Goal: Transaction & Acquisition: Book appointment/travel/reservation

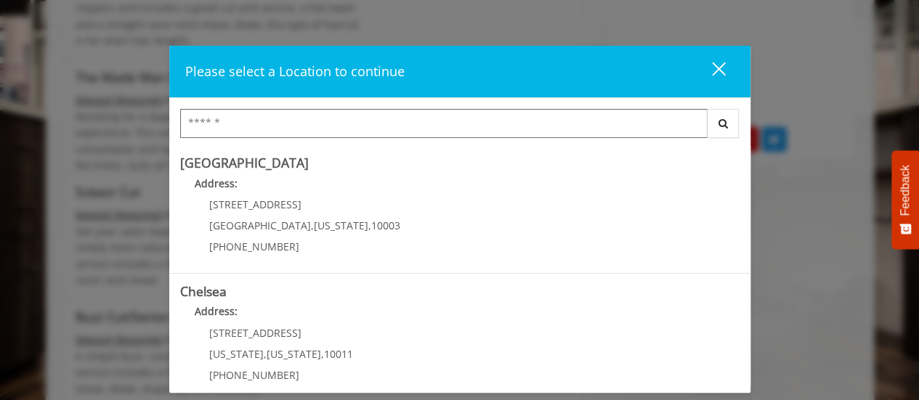
scroll to position [365, 0]
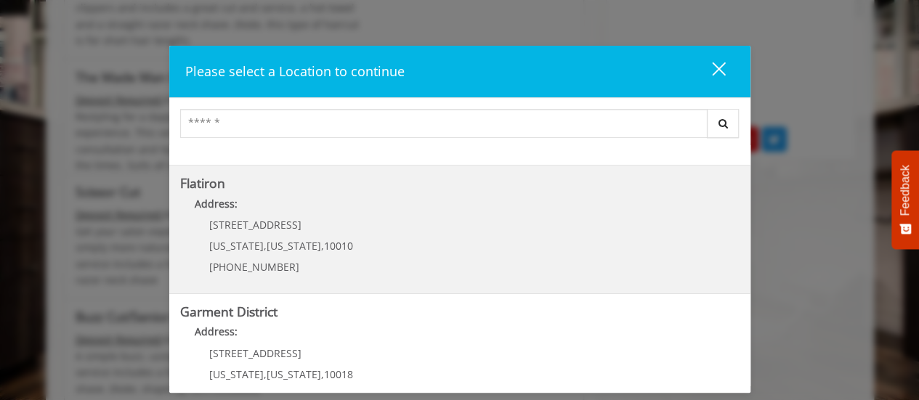
click at [277, 233] on div "[STREET_ADDRESS][US_STATE][US_STATE] (917) 475-1765" at bounding box center [270, 250] width 180 height 63
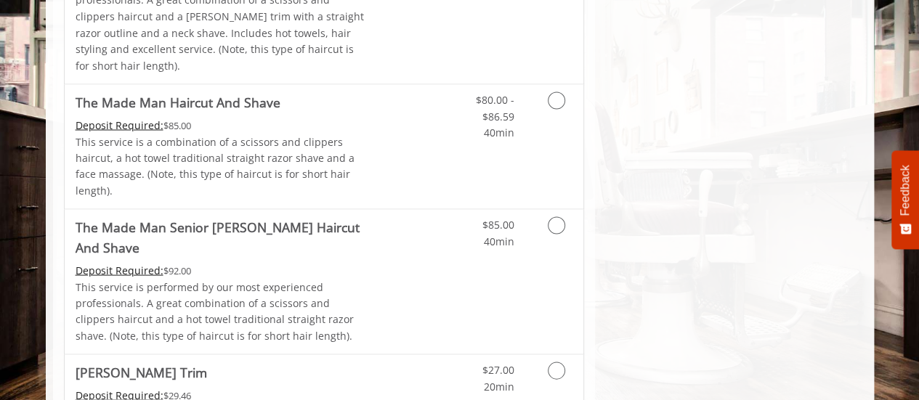
scroll to position [1364, 0]
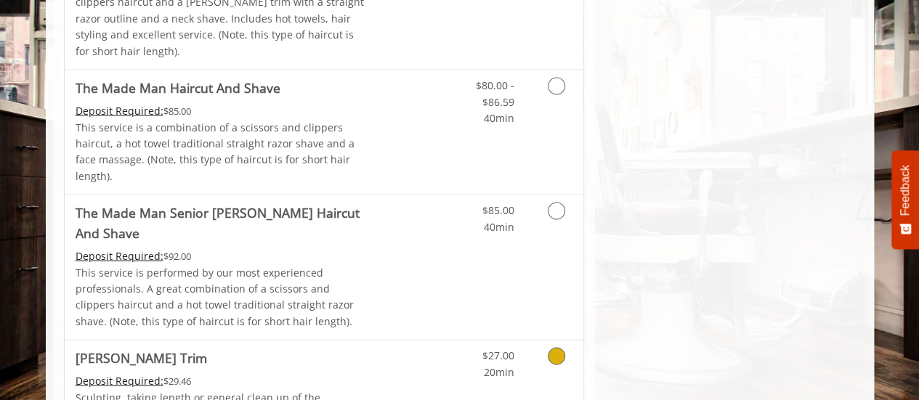
click at [557, 347] on icon "Grooming services" at bounding box center [556, 355] width 17 height 17
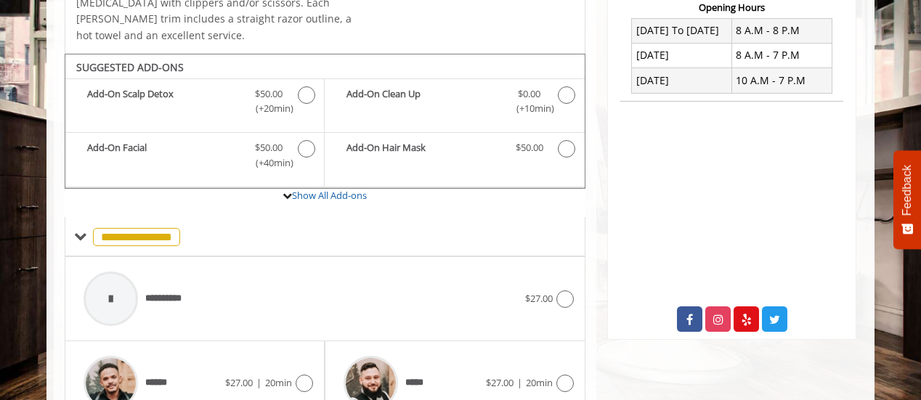
scroll to position [421, 0]
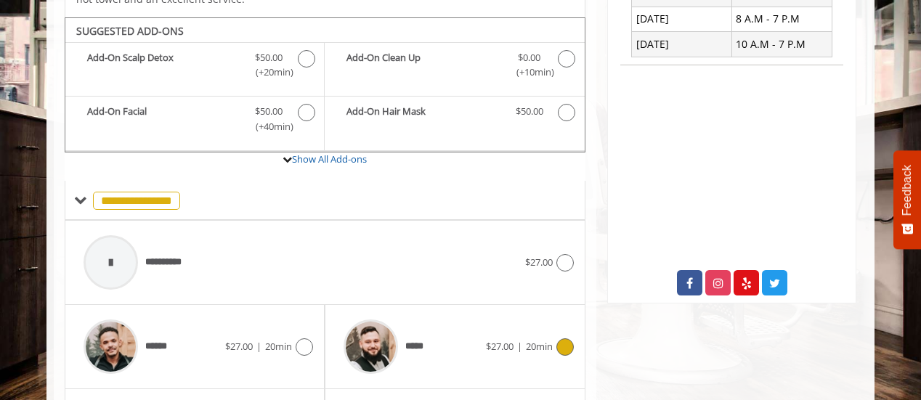
click at [569, 338] on icon at bounding box center [564, 346] width 17 height 17
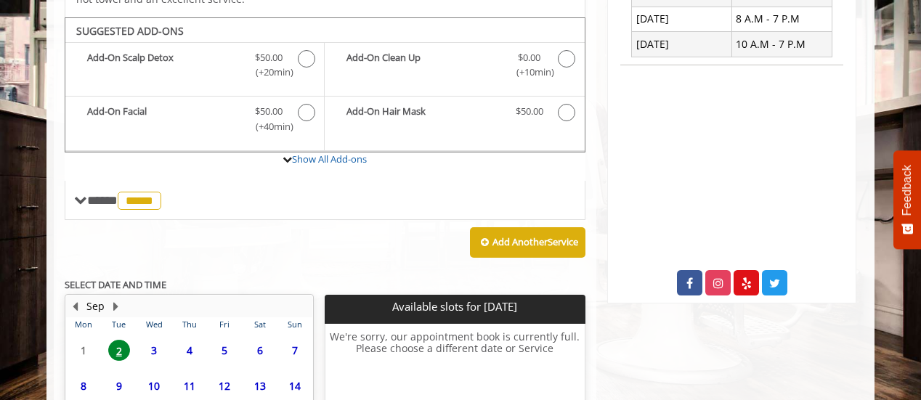
scroll to position [553, 0]
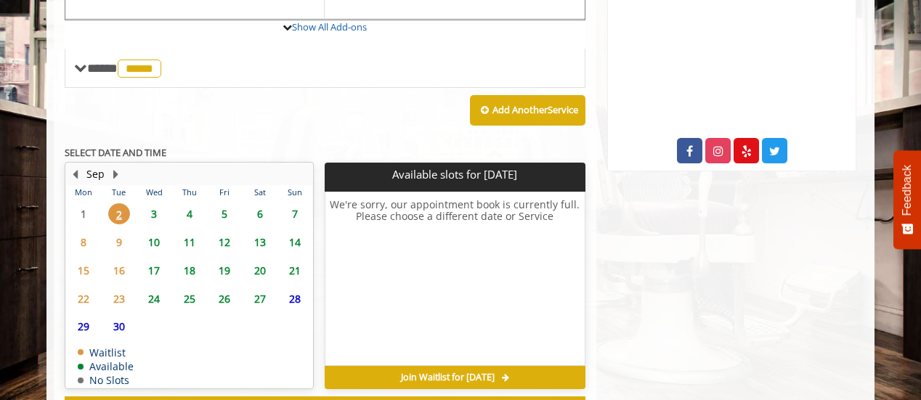
click at [154, 203] on span "3" at bounding box center [154, 213] width 22 height 21
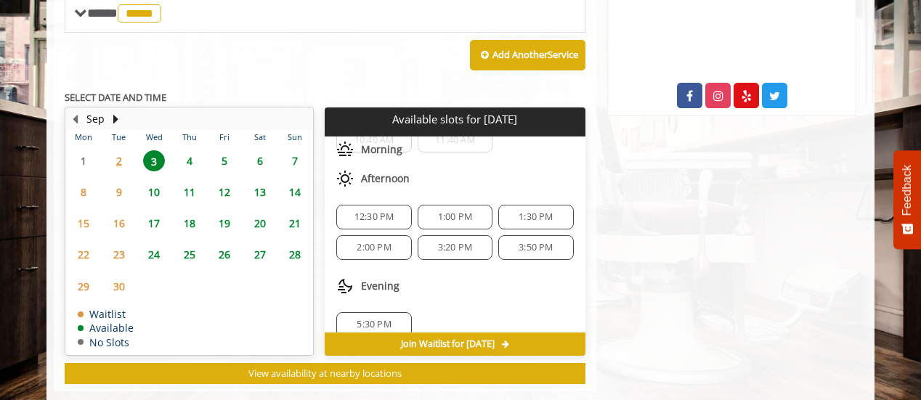
scroll to position [55, 0]
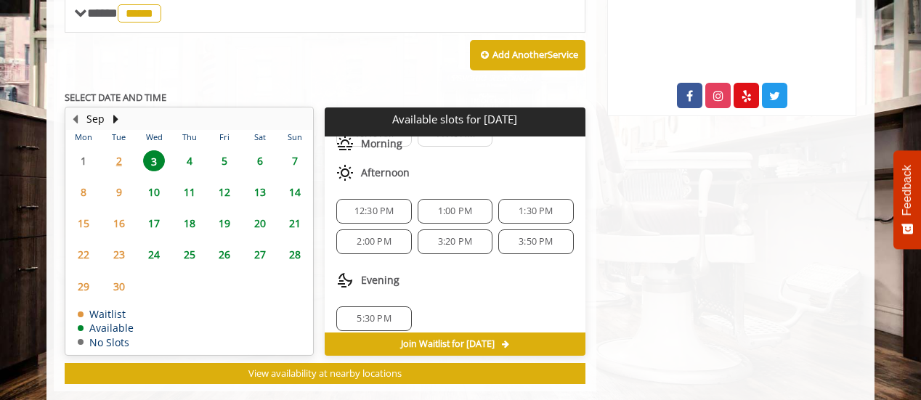
click at [121, 150] on span "2" at bounding box center [119, 160] width 22 height 21
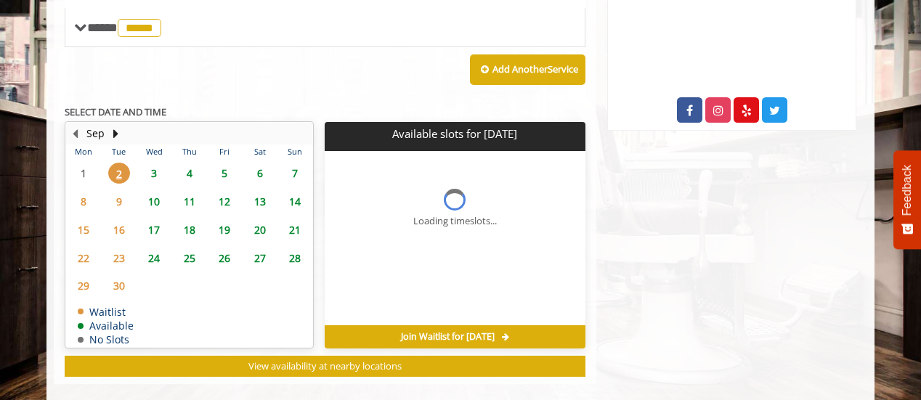
scroll to position [0, 0]
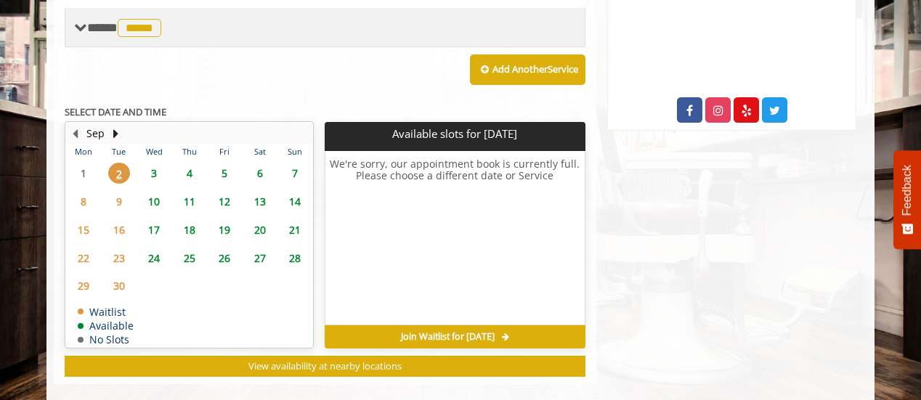
click at [86, 21] on span at bounding box center [80, 27] width 13 height 13
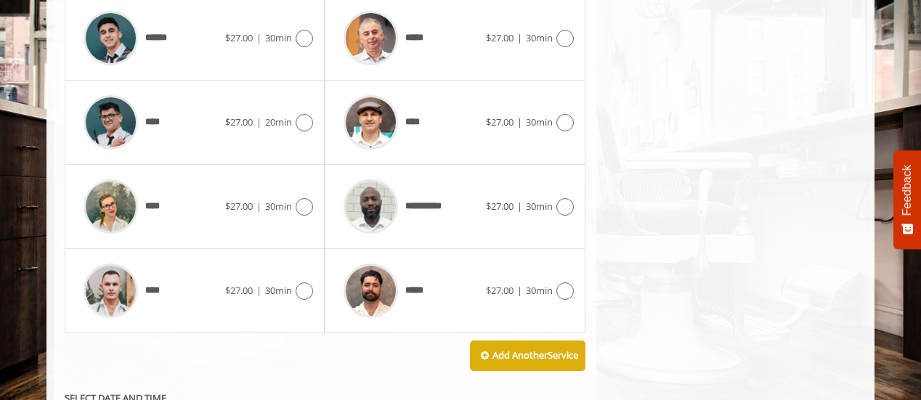
scroll to position [819, 0]
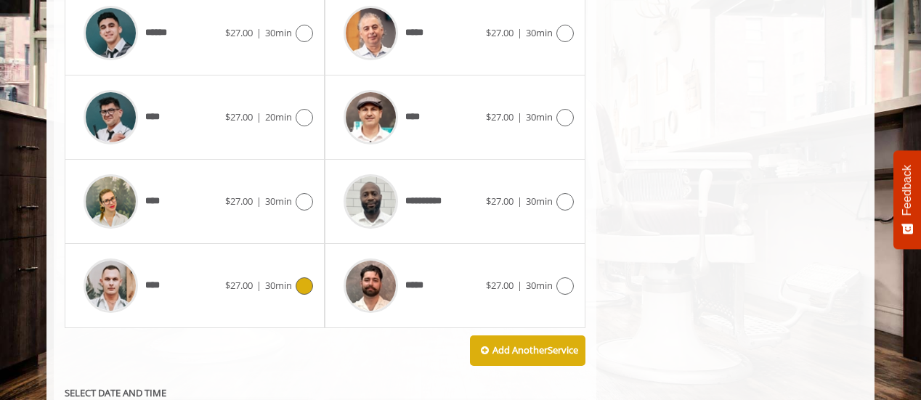
click at [304, 277] on icon at bounding box center [304, 285] width 17 height 17
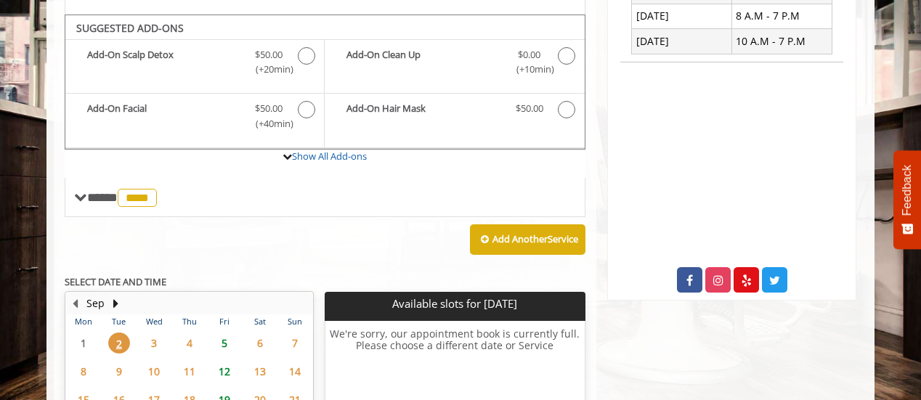
scroll to position [421, 0]
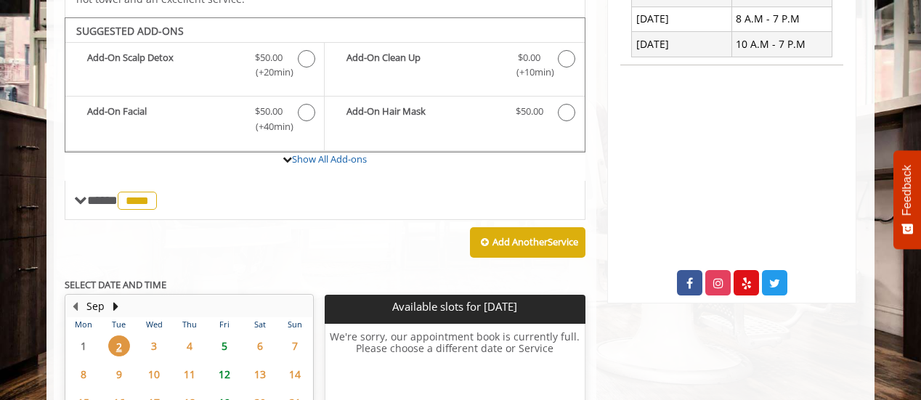
click at [224, 336] on span "5" at bounding box center [225, 346] width 22 height 21
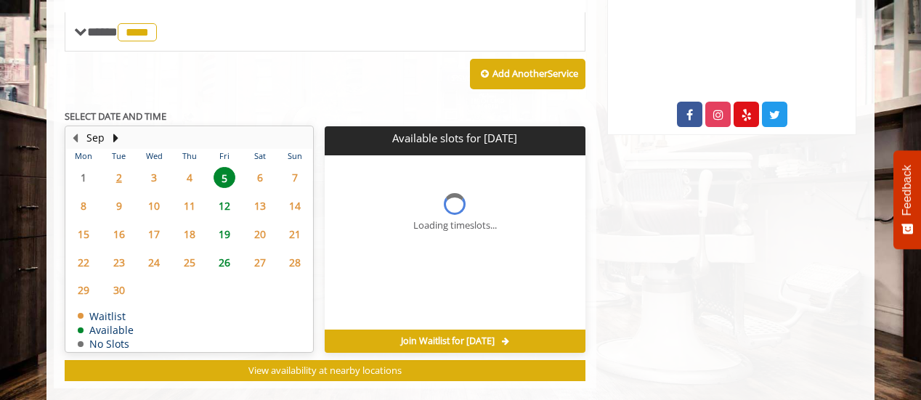
scroll to position [616, 0]
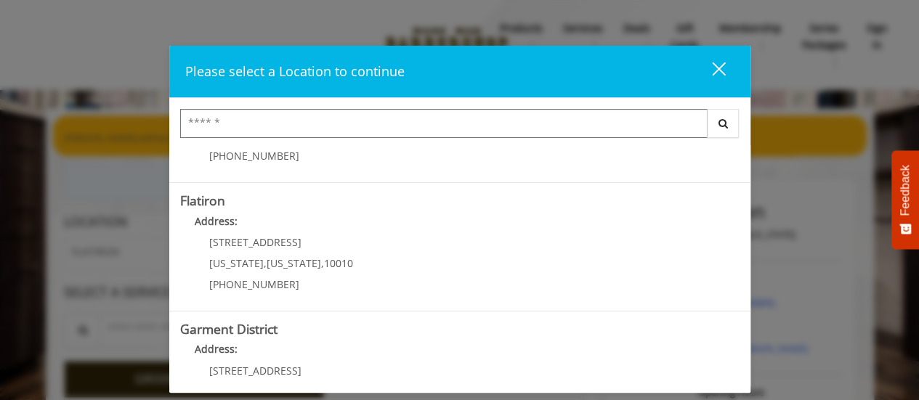
scroll to position [357, 0]
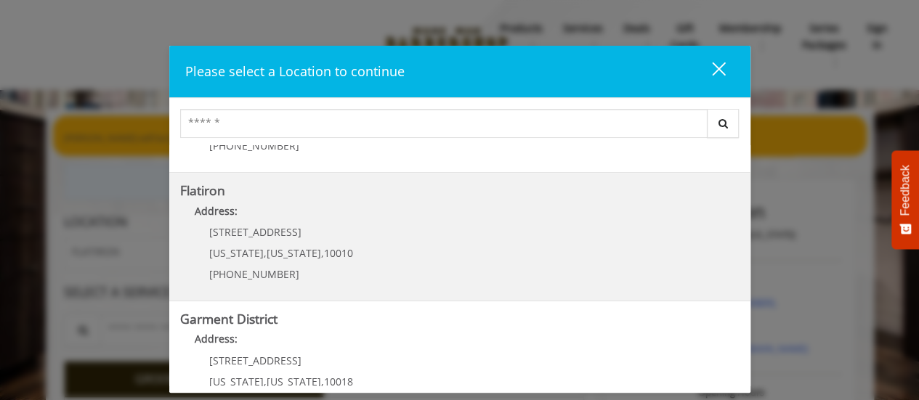
click at [214, 238] on span "10 E 23rd St" at bounding box center [255, 232] width 92 height 14
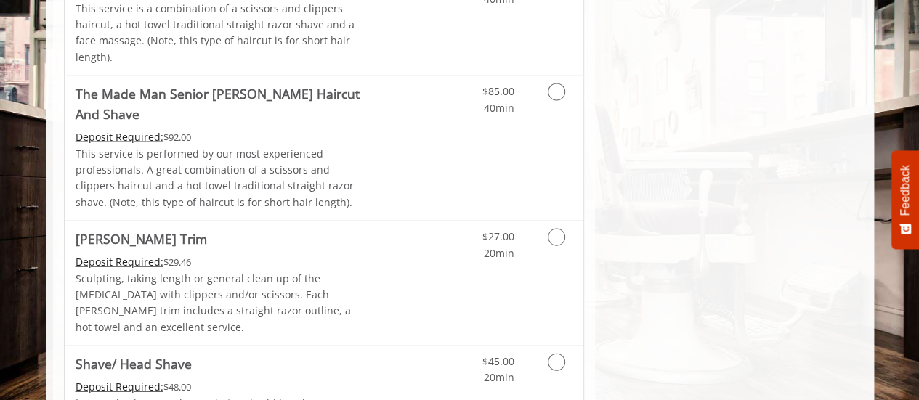
scroll to position [1486, 0]
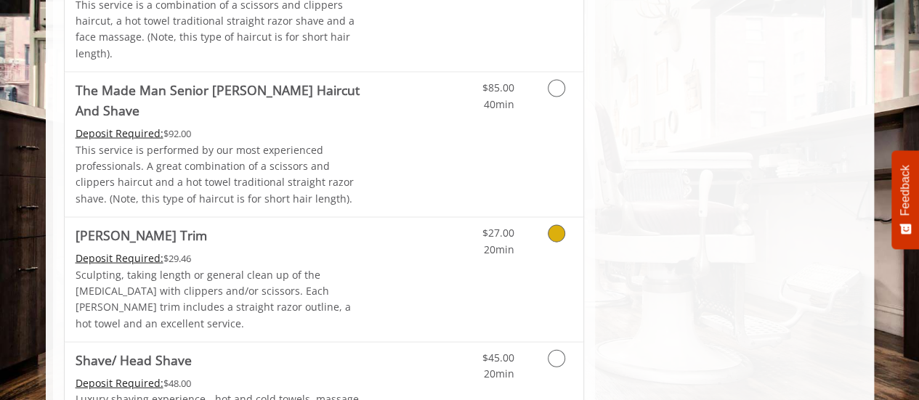
click at [556, 225] on icon "Grooming services" at bounding box center [556, 233] width 17 height 17
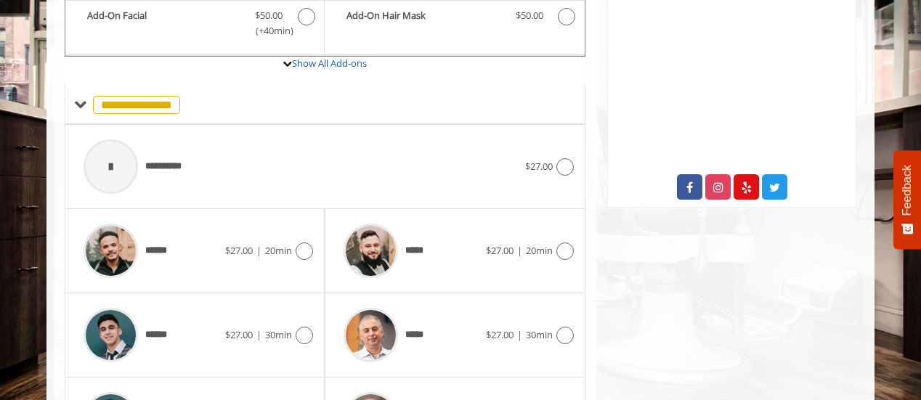
scroll to position [522, 0]
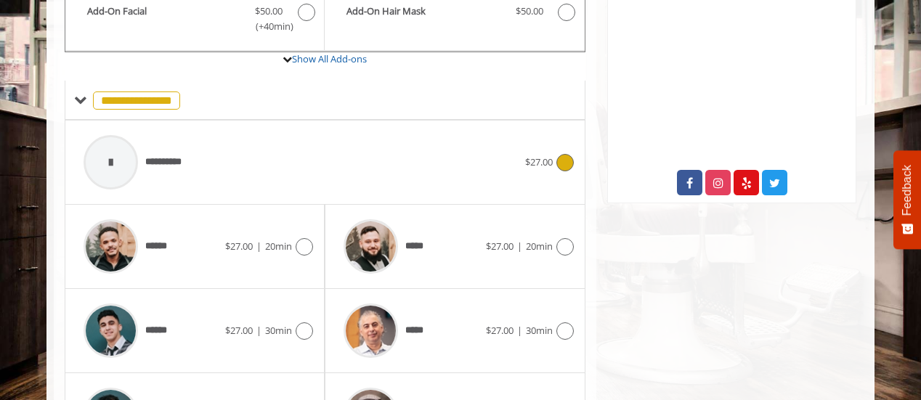
drag, startPoint x: 569, startPoint y: 142, endPoint x: 561, endPoint y: 134, distance: 10.8
drag, startPoint x: 561, startPoint y: 134, endPoint x: 336, endPoint y: 118, distance: 225.7
drag, startPoint x: 336, startPoint y: 118, endPoint x: 238, endPoint y: 105, distance: 99.6
click at [238, 121] on div "**********" at bounding box center [325, 163] width 521 height 84
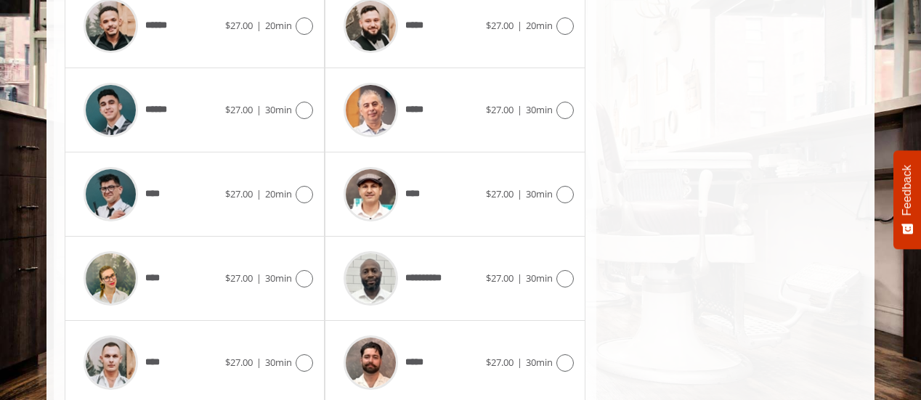
scroll to position [776, 0]
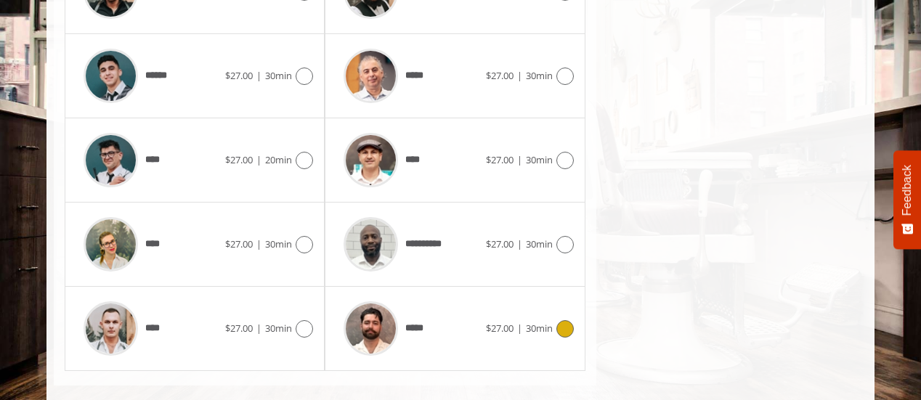
click at [567, 320] on icon at bounding box center [564, 328] width 17 height 17
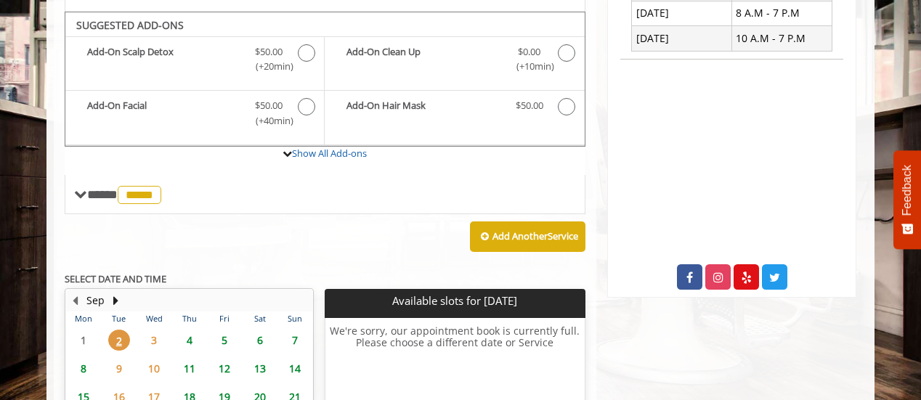
scroll to position [421, 0]
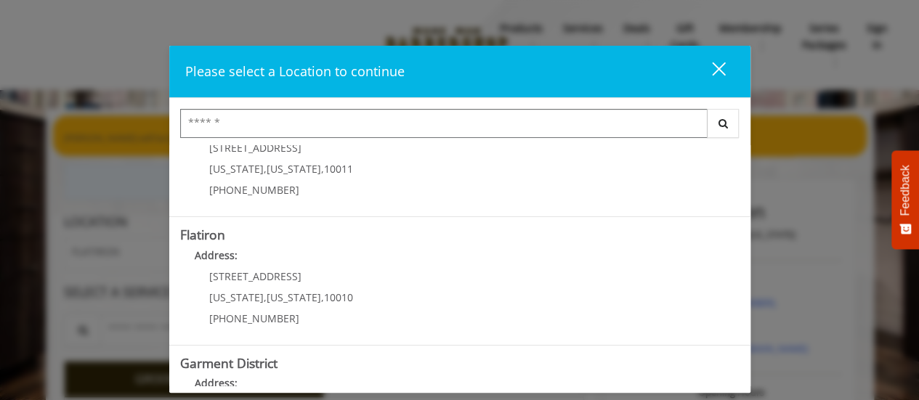
scroll to position [331, 0]
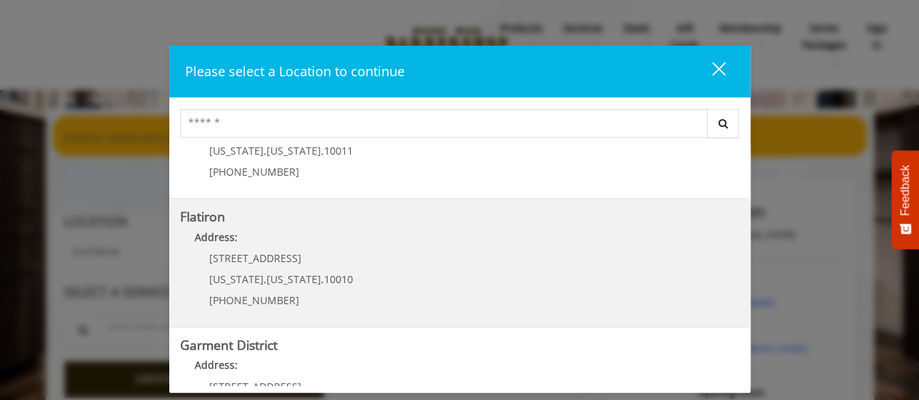
click at [267, 275] on span "New York" at bounding box center [294, 279] width 54 height 14
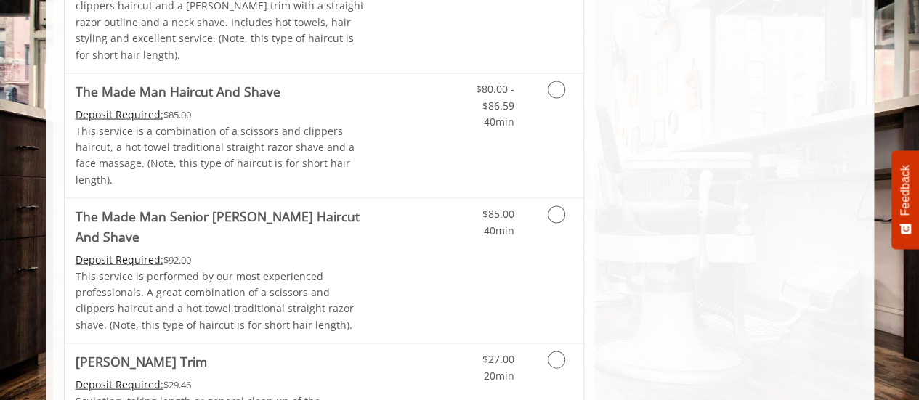
scroll to position [1382, 0]
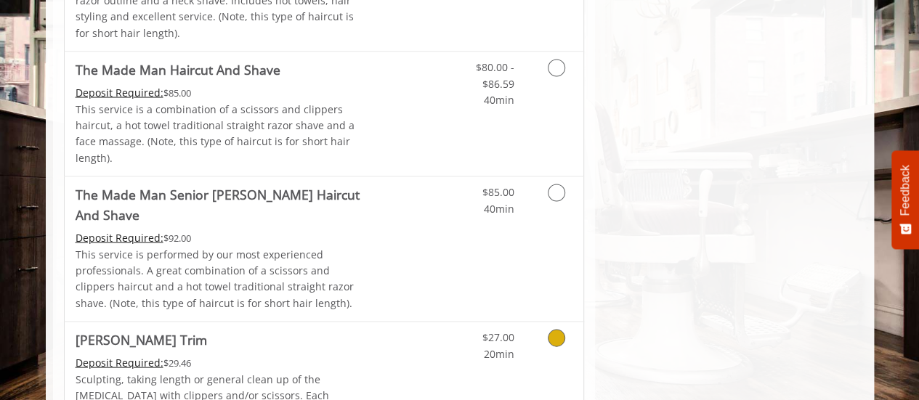
click at [553, 330] on icon "Grooming services" at bounding box center [556, 338] width 17 height 17
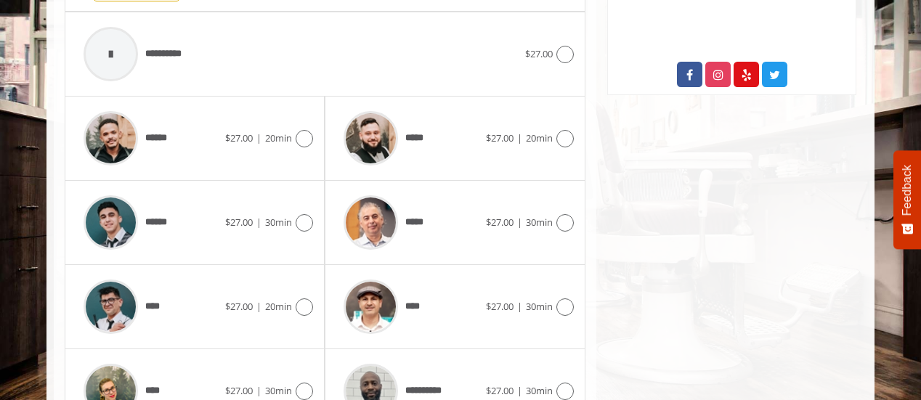
scroll to position [632, 0]
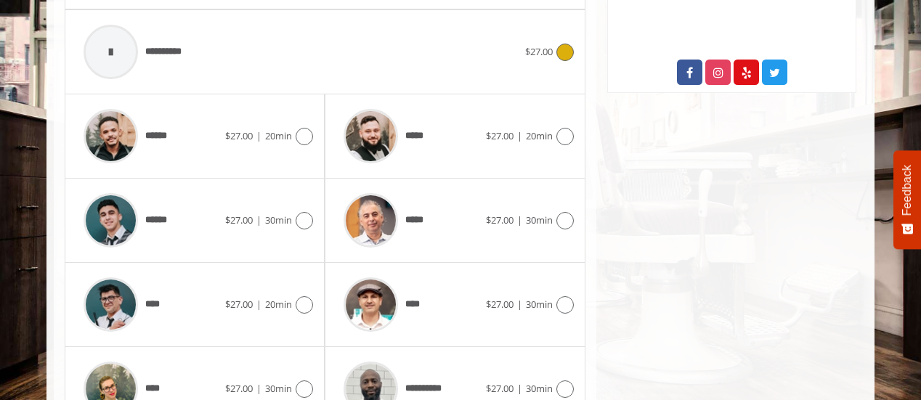
click at [561, 44] on icon at bounding box center [564, 52] width 17 height 17
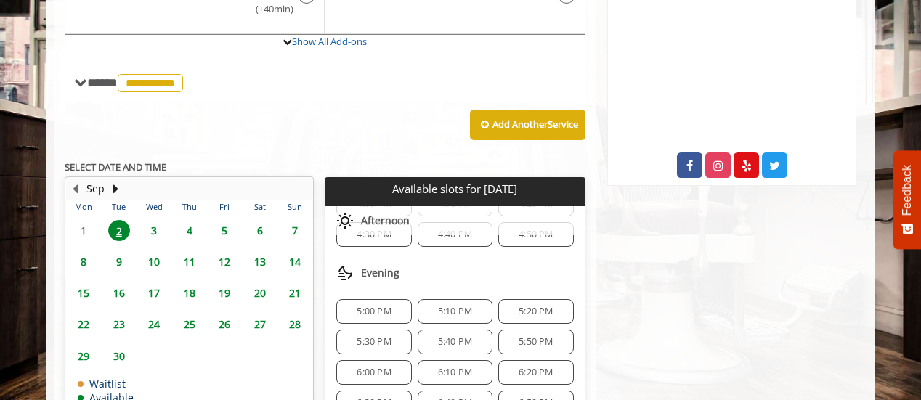
scroll to position [548, 0]
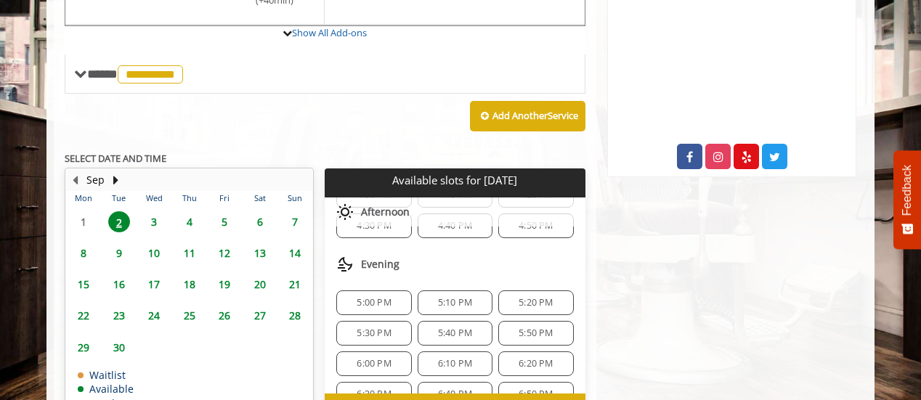
click at [397, 328] on span "5:30 PM" at bounding box center [374, 334] width 62 height 12
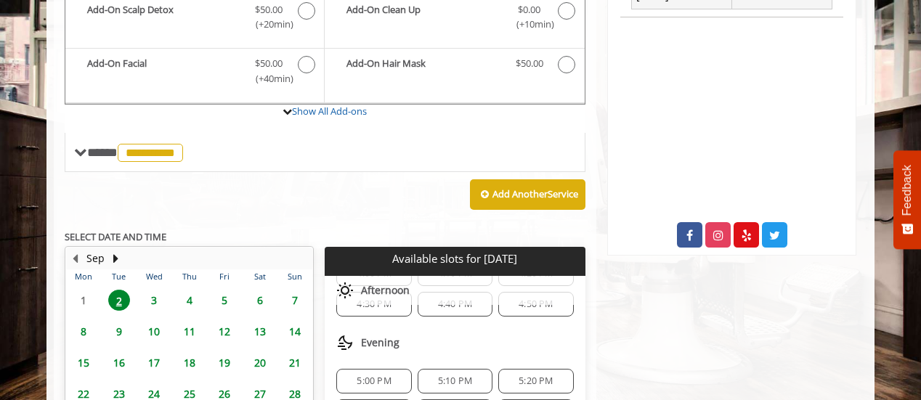
scroll to position [471, 0]
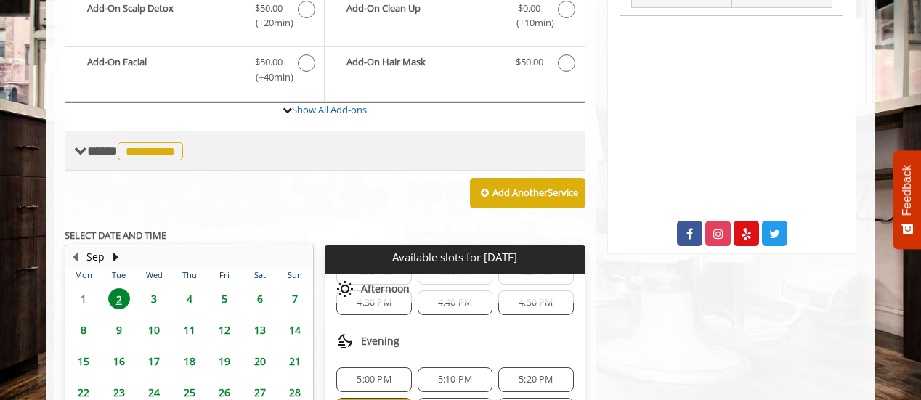
click at [177, 142] on span "**********" at bounding box center [150, 151] width 65 height 18
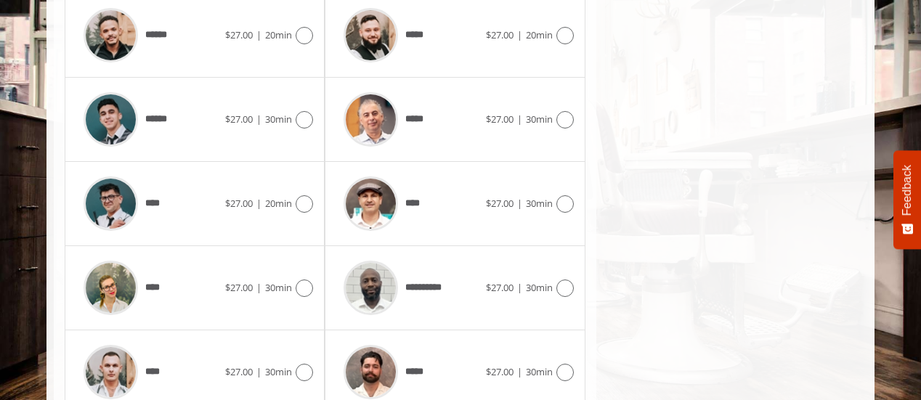
scroll to position [757, 0]
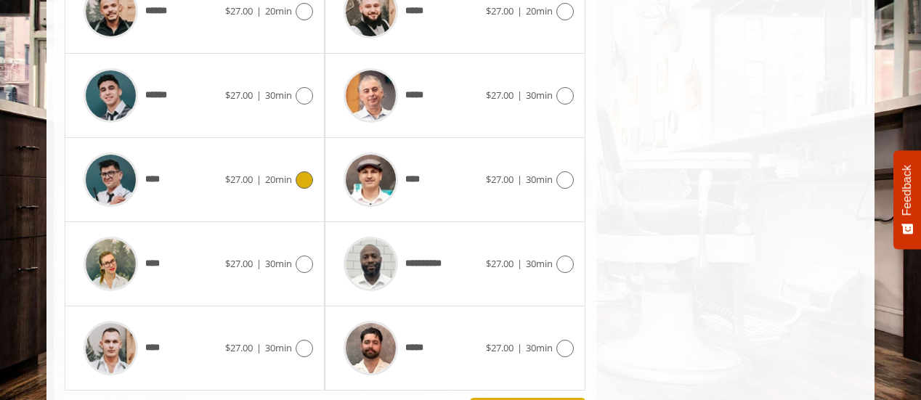
click at [306, 171] on icon at bounding box center [304, 179] width 17 height 17
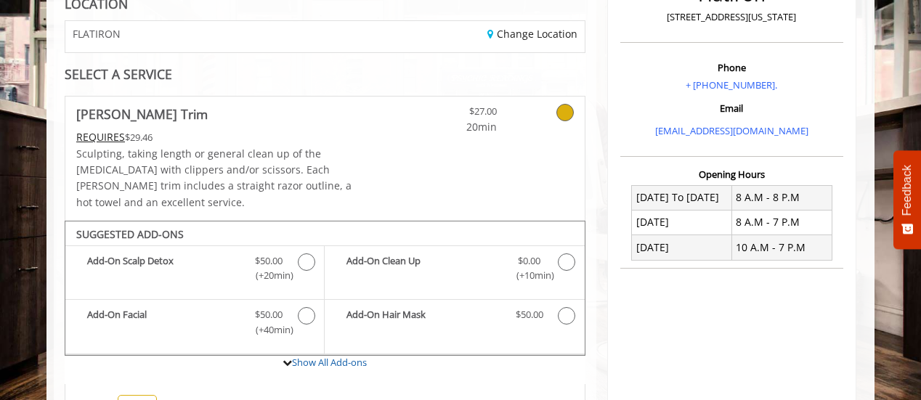
scroll to position [221, 0]
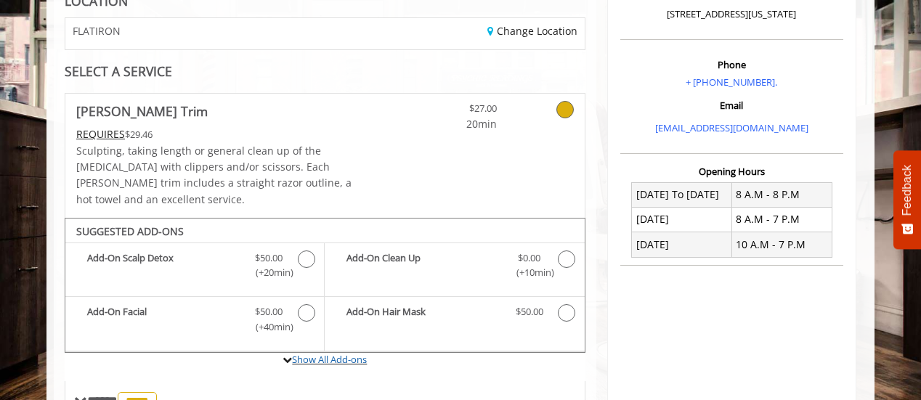
drag, startPoint x: 925, startPoint y: 120, endPoint x: 463, endPoint y: 335, distance: 510.2
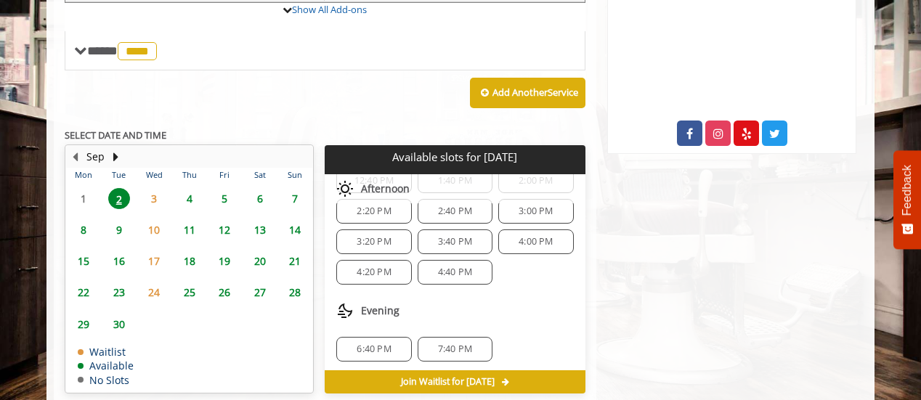
scroll to position [0, 0]
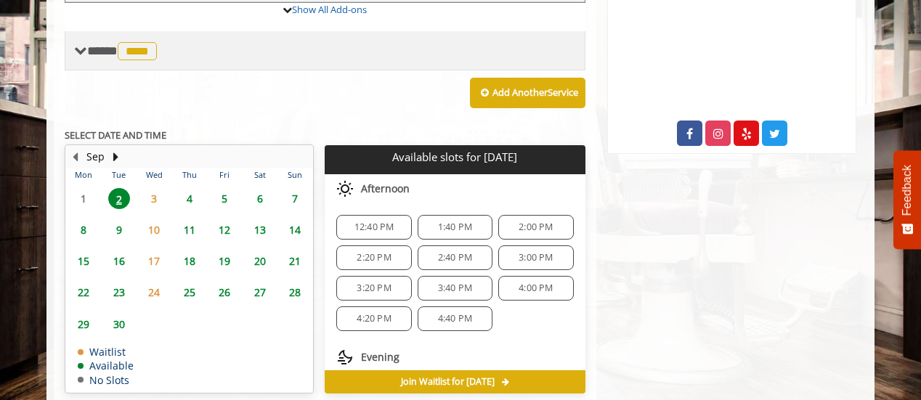
click at [130, 42] on span "****" at bounding box center [137, 51] width 39 height 18
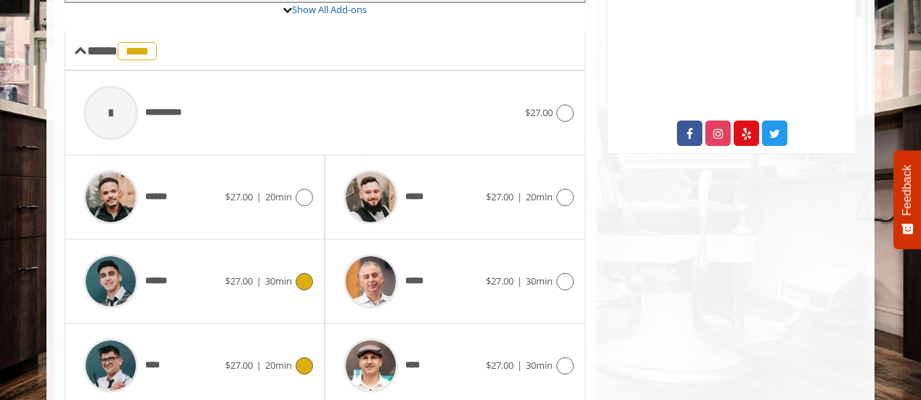
click at [305, 273] on icon at bounding box center [304, 281] width 17 height 17
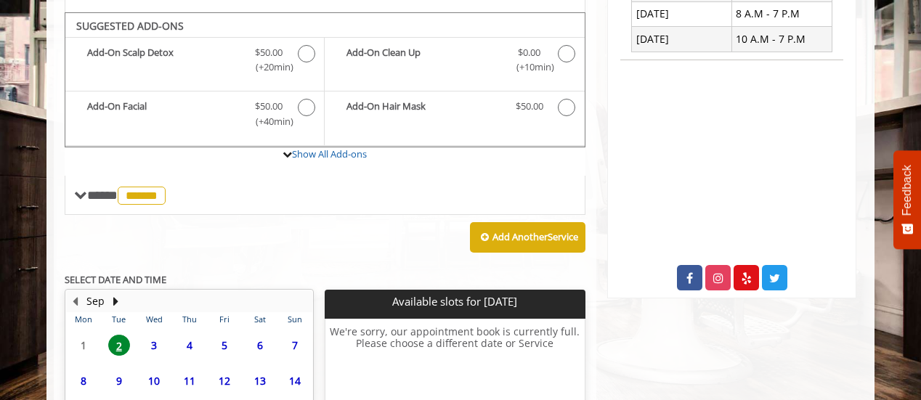
scroll to position [421, 0]
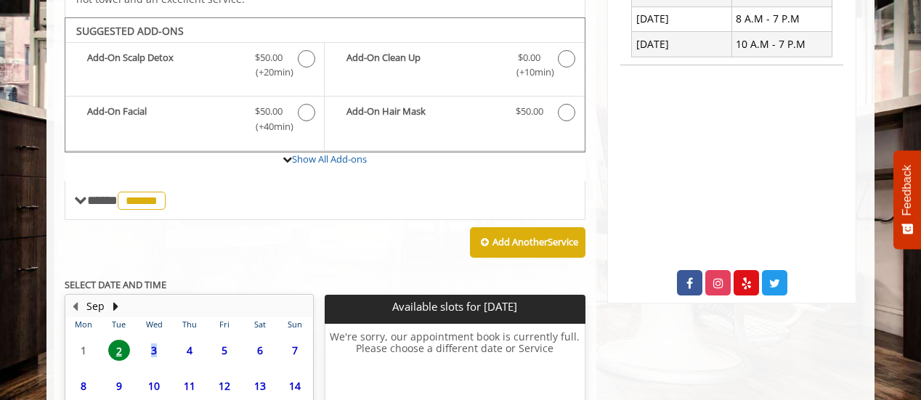
click at [150, 340] on span "3" at bounding box center [154, 350] width 22 height 21
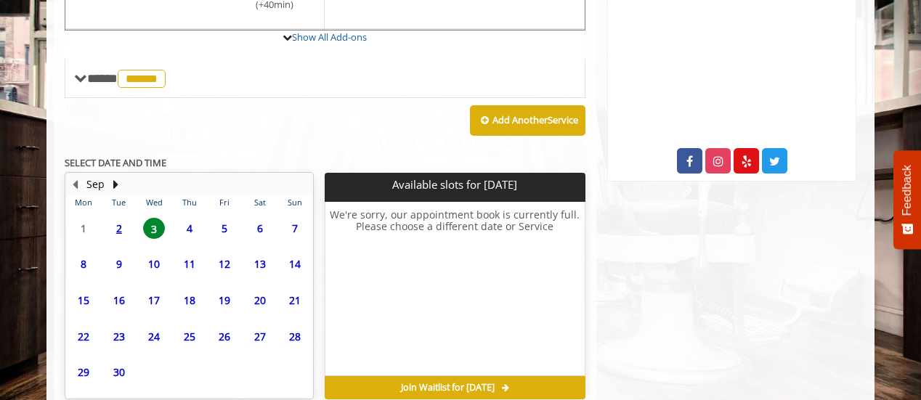
scroll to position [594, 0]
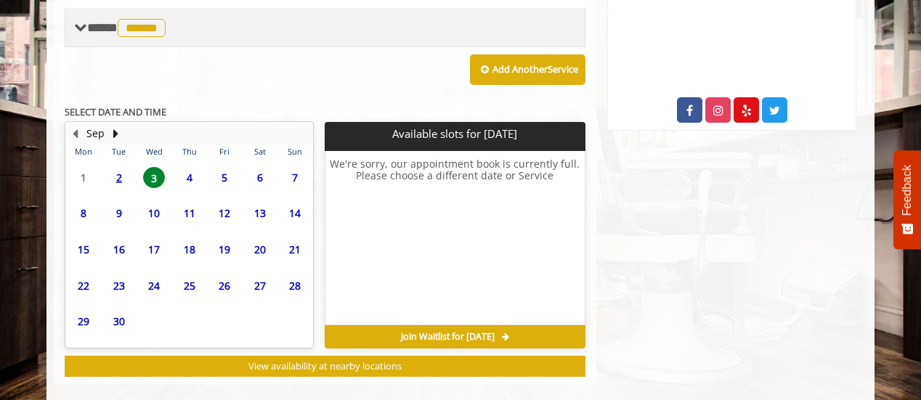
click at [147, 19] on span "******" at bounding box center [142, 28] width 48 height 18
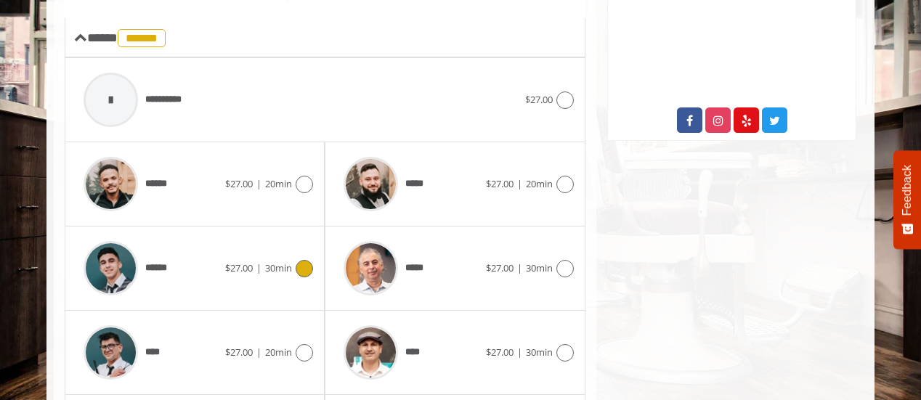
scroll to position [0, 0]
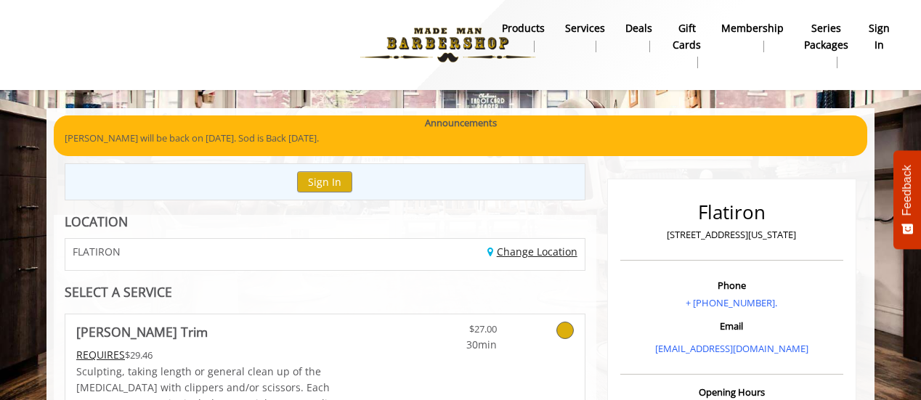
click at [510, 246] on link "Change Location" at bounding box center [532, 252] width 90 height 14
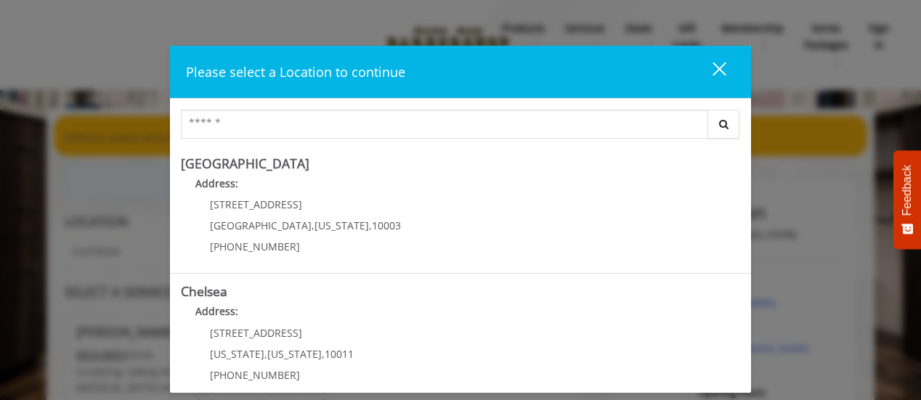
drag, startPoint x: 745, startPoint y: 313, endPoint x: 650, endPoint y: 357, distance: 105.0
click at [650, 357] on link "Chelsea Address: 169/170 W 23rd St New York , New York , 10011 (917) 639-3902" at bounding box center [460, 338] width 559 height 106
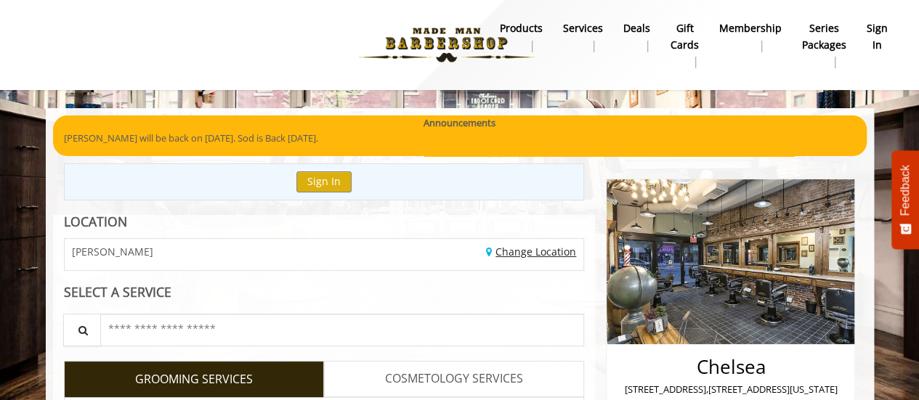
click at [525, 255] on link "Change Location" at bounding box center [531, 252] width 90 height 14
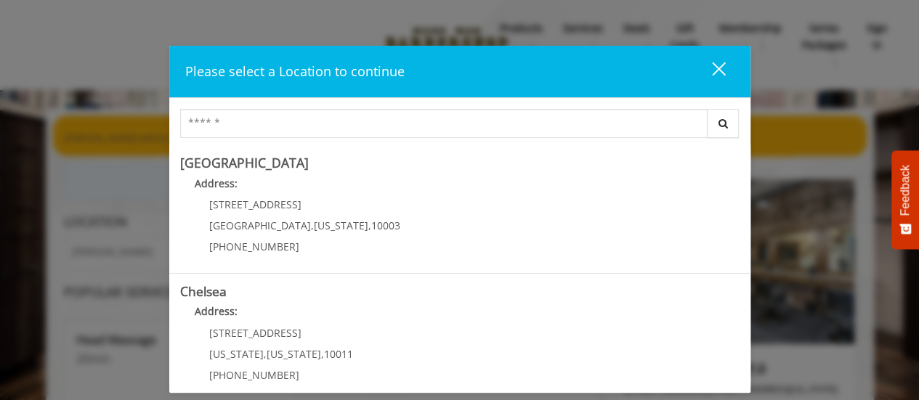
click at [410, 284] on div "Chelsea Address: [STREET_ADDRESS][US_STATE][US_STATE] (917) 639-3902" at bounding box center [459, 338] width 581 height 129
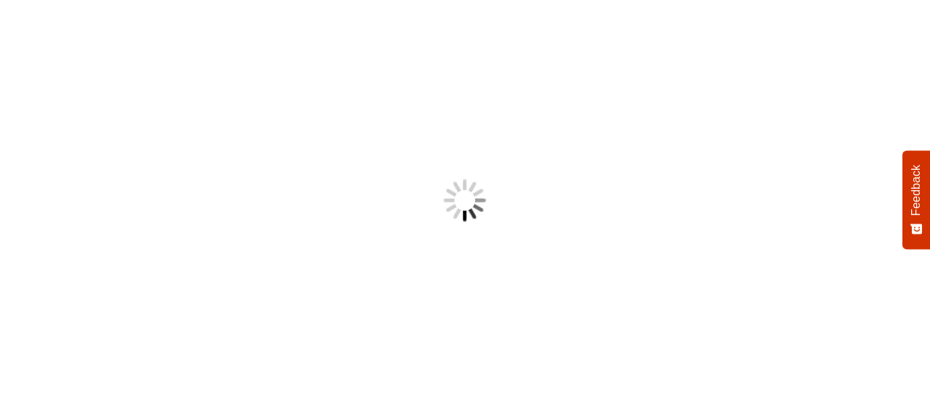
click at [510, 251] on img at bounding box center [465, 200] width 186 height 186
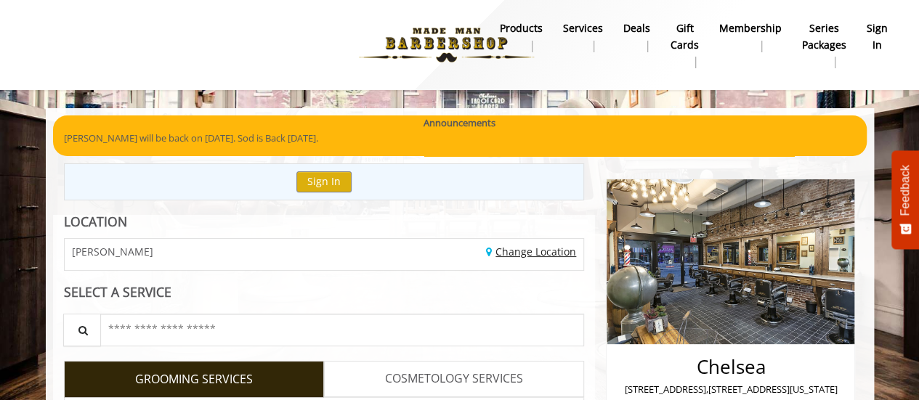
click at [510, 251] on link "Change Location" at bounding box center [531, 252] width 90 height 14
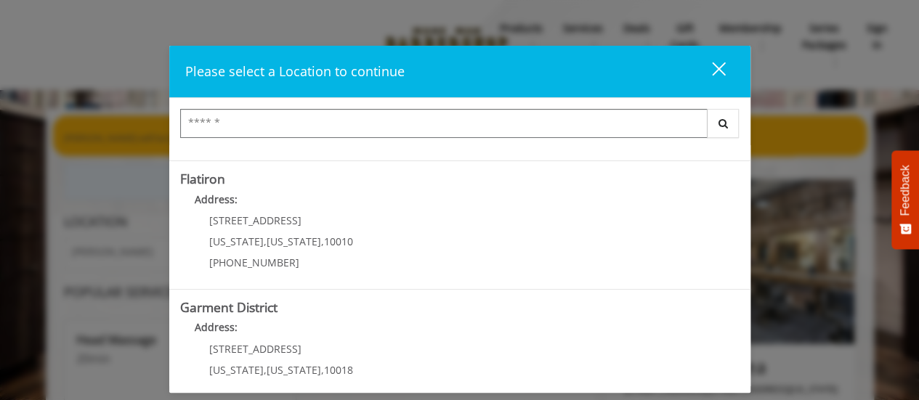
scroll to position [399, 0]
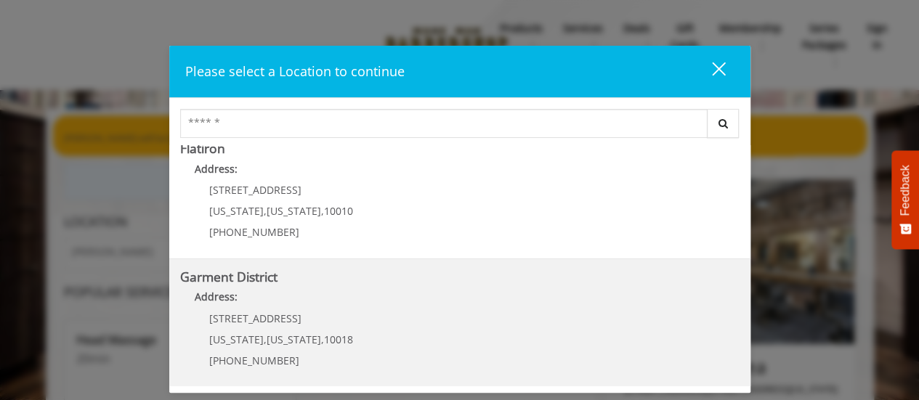
click at [230, 312] on span "[STREET_ADDRESS]" at bounding box center [255, 319] width 92 height 14
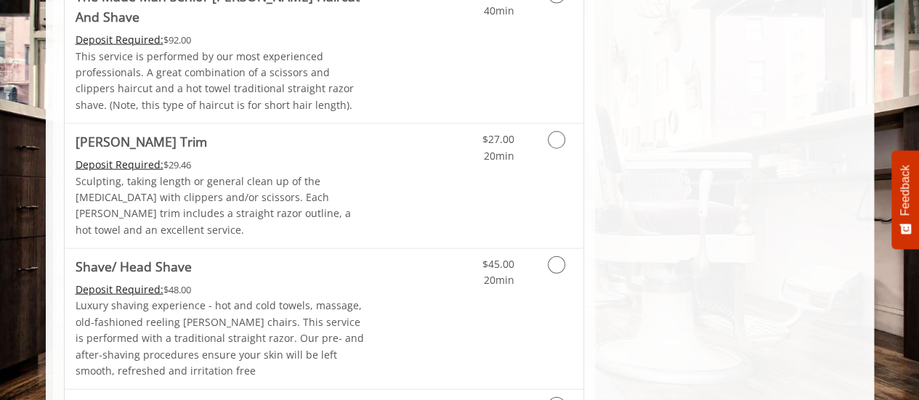
scroll to position [1302, 0]
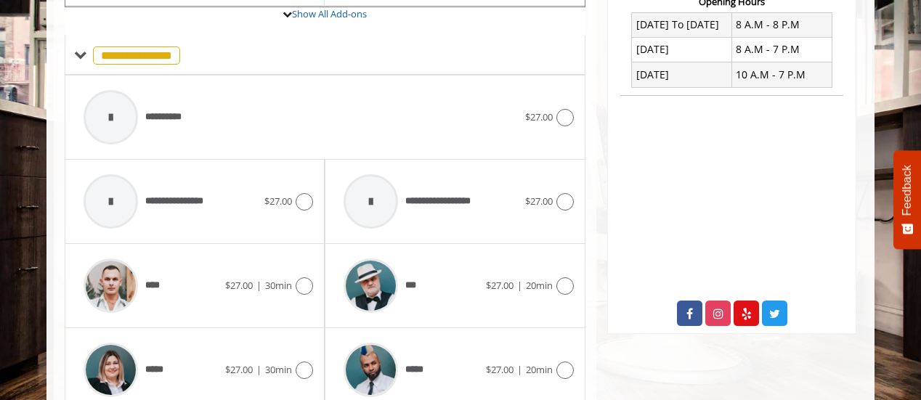
scroll to position [591, 0]
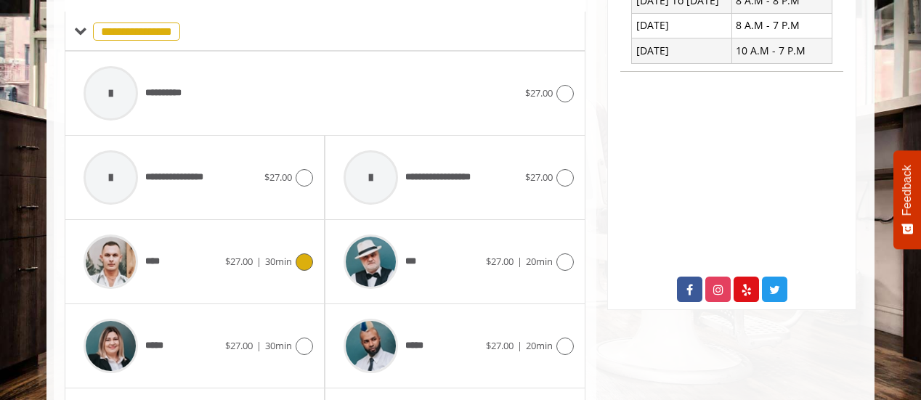
click at [307, 253] on icon at bounding box center [304, 261] width 17 height 17
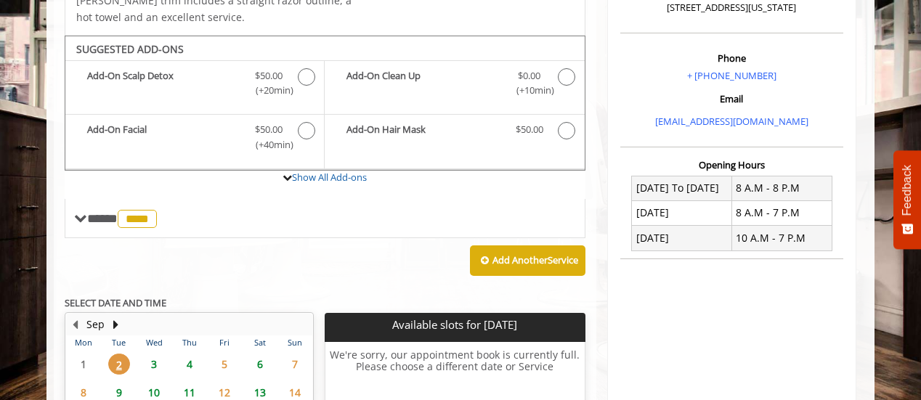
scroll to position [482, 0]
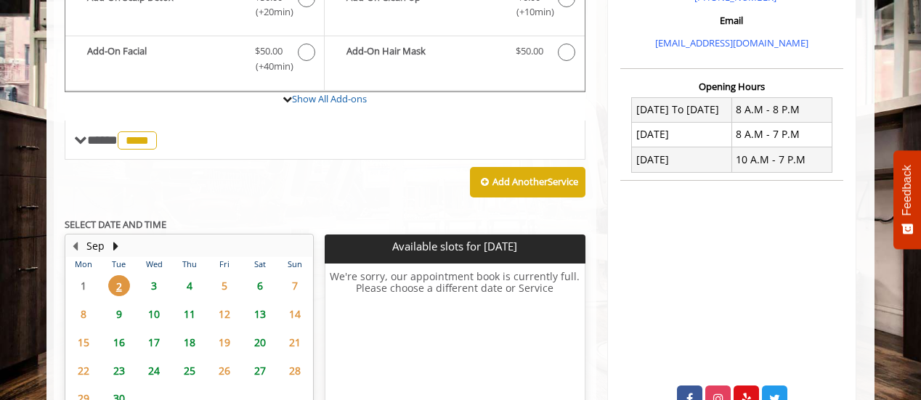
click at [153, 275] on span "3" at bounding box center [154, 285] width 22 height 21
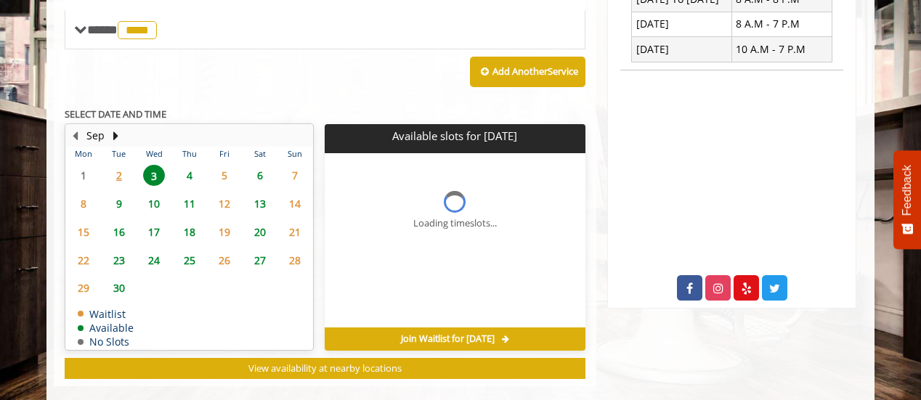
scroll to position [594, 0]
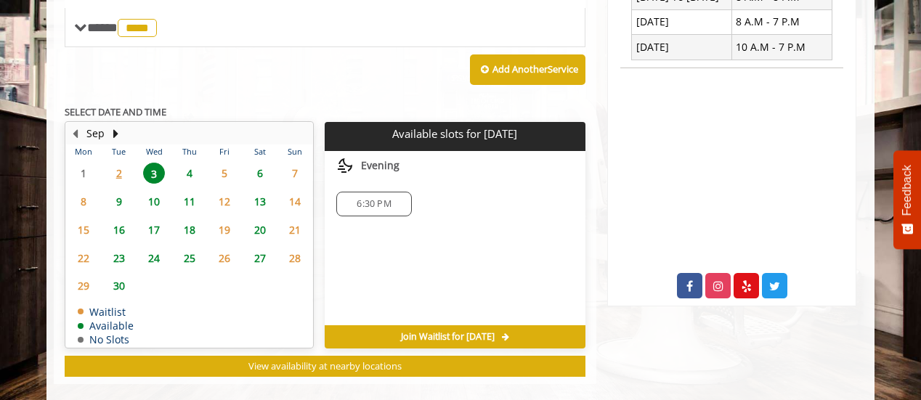
click at [187, 163] on span "4" at bounding box center [190, 173] width 22 height 21
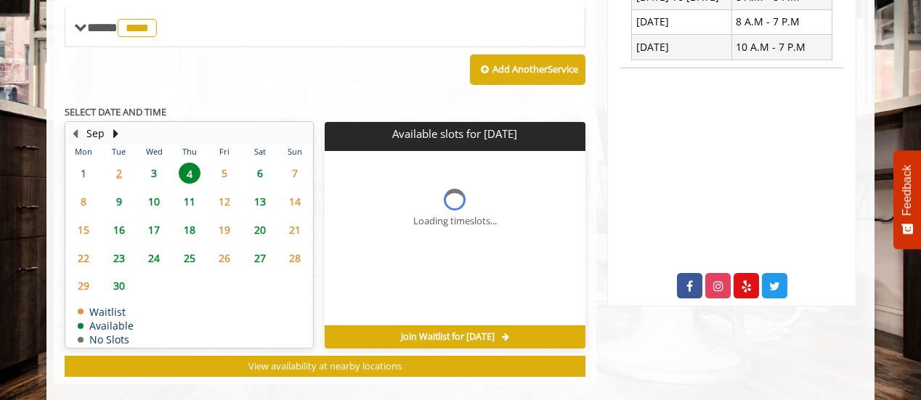
scroll to position [603, 0]
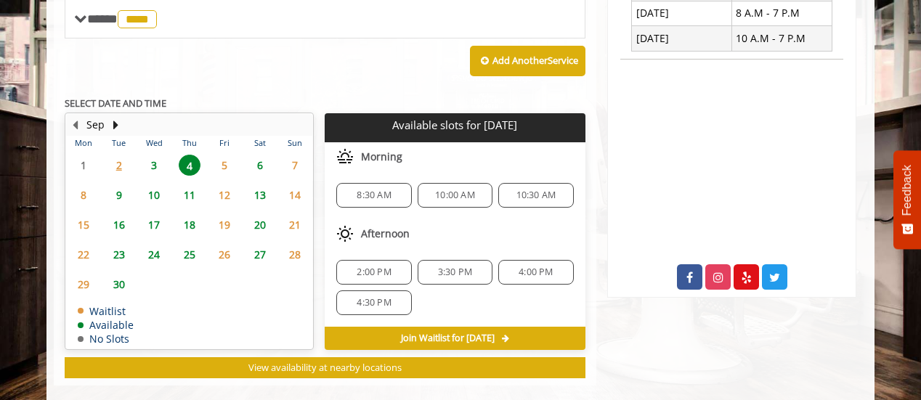
click at [261, 155] on span "6" at bounding box center [260, 165] width 22 height 21
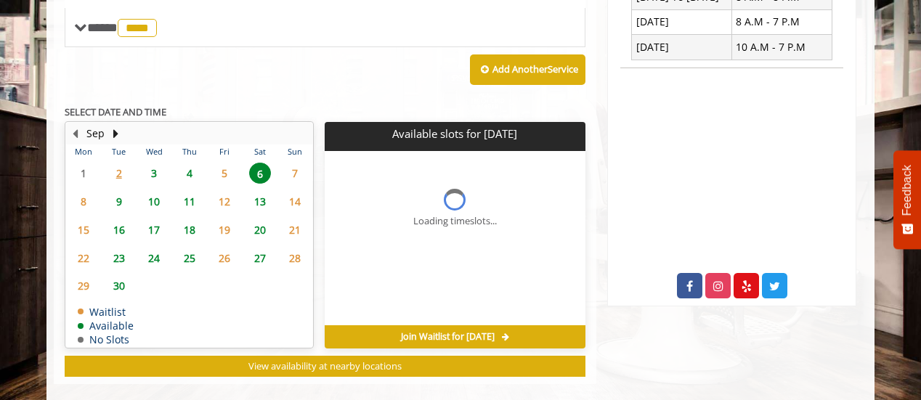
scroll to position [616, 0]
